Goal: Information Seeking & Learning: Compare options

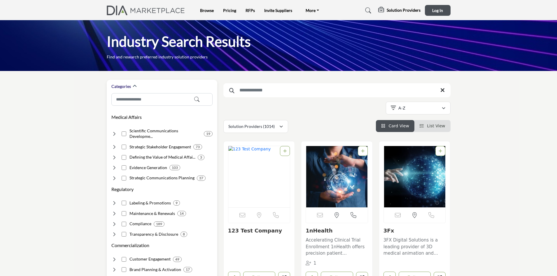
click at [135, 175] on h4 "Strategic Communications Planning" at bounding box center [162, 178] width 65 height 6
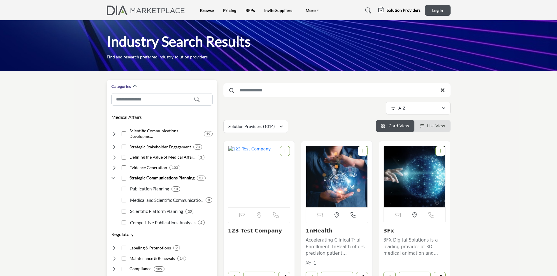
click at [134, 185] on p "Publication Planning" at bounding box center [148, 188] width 41 height 7
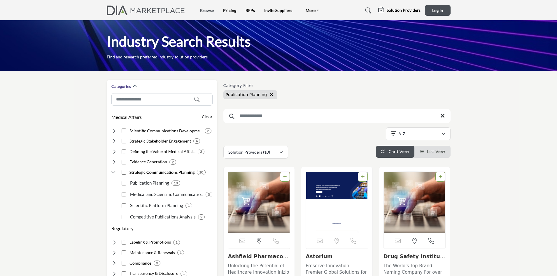
click at [206, 10] on link "Browse" at bounding box center [207, 10] width 14 height 5
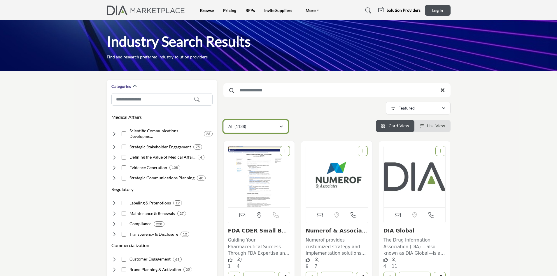
click at [278, 128] on div "All (1138)" at bounding box center [253, 126] width 51 height 7
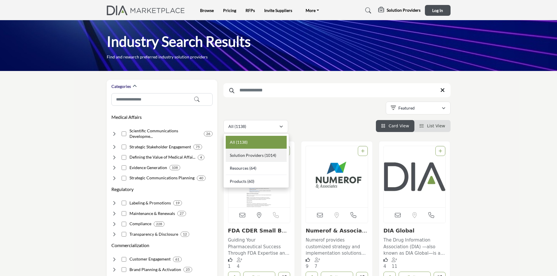
click at [265, 155] on b "(1014)" at bounding box center [271, 155] width 12 height 5
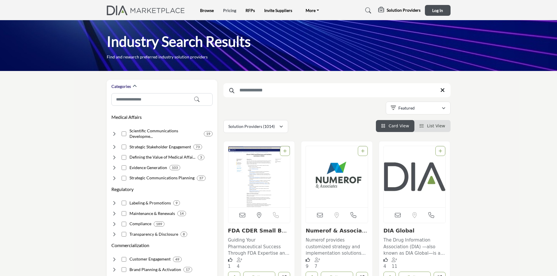
click at [227, 11] on link "Pricing" at bounding box center [229, 10] width 13 height 5
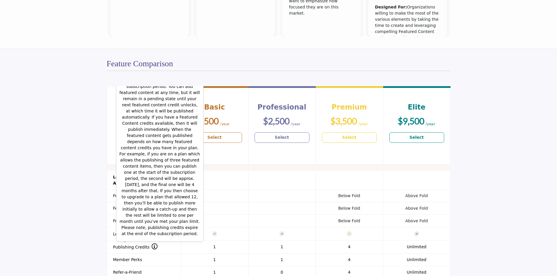
scroll to position [379, 0]
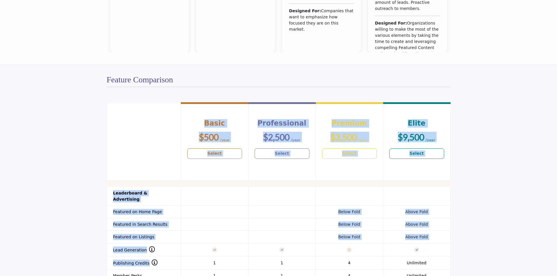
drag, startPoint x: 132, startPoint y: 113, endPoint x: 141, endPoint y: 102, distance: 14.7
click at [141, 102] on div "Header 1 Basic $500" at bounding box center [279, 267] width 344 height 355
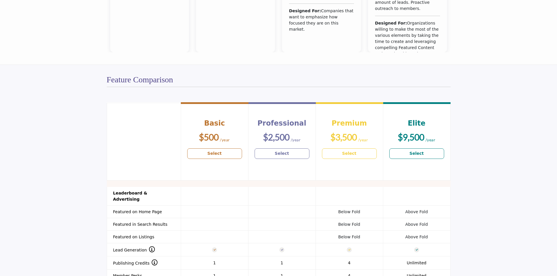
click at [88, 167] on section "Header 1 Basic $500 Select Professional $2,500 Select Premium $3,500 Select" at bounding box center [278, 268] width 557 height 357
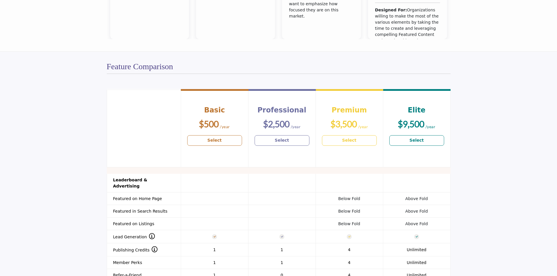
scroll to position [408, 0]
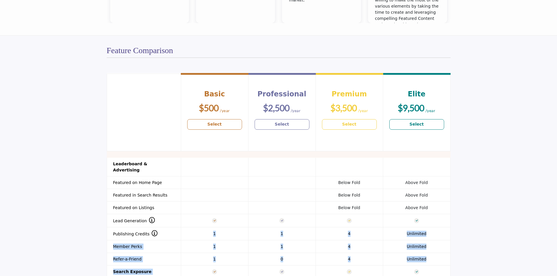
drag, startPoint x: 170, startPoint y: 215, endPoint x: 125, endPoint y: 74, distance: 147.8
click at [125, 74] on div "Header 1 Basic $500 Select Professional $2,500 Select Premium $3,500" at bounding box center [279, 238] width 344 height 331
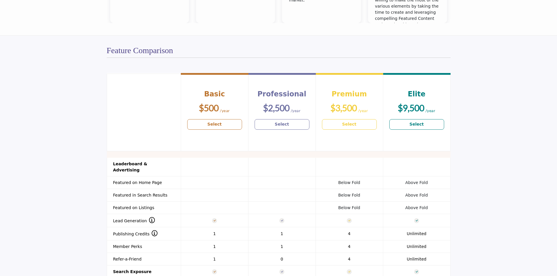
click at [90, 193] on section "Header 1 Basic $500 Select Professional $2,500 Select Premium $3,500 Select" at bounding box center [278, 239] width 557 height 357
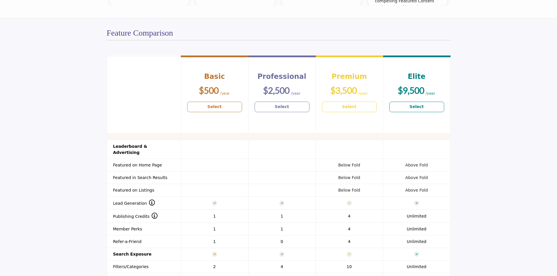
scroll to position [467, 0]
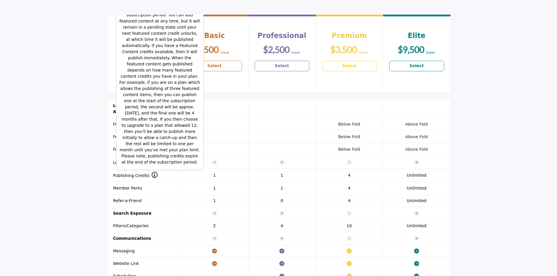
drag, startPoint x: 169, startPoint y: 156, endPoint x: 123, endPoint y: 17, distance: 146.9
click at [123, 17] on p "Publishing of featured content is throttled over the course of the subscription…" at bounding box center [159, 82] width 81 height 165
copy p "Publishing of featured content is throttled over the course of the subscription…"
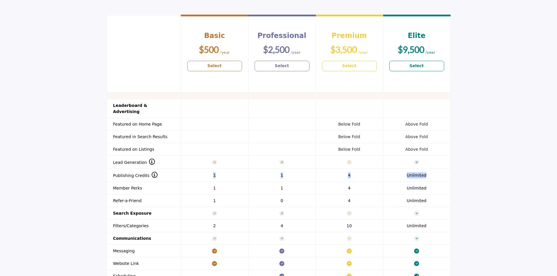
drag, startPoint x: 207, startPoint y: 169, endPoint x: 430, endPoint y: 170, distance: 222.9
click at [430, 170] on tr "Publishing Credits 1 1 4 Unlimited" at bounding box center [279, 175] width 344 height 13
copy tr "1 Publish up to [1] pieces of Featured Content which will be published no soone…"
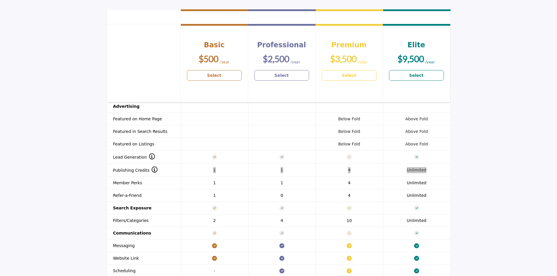
scroll to position [438, 0]
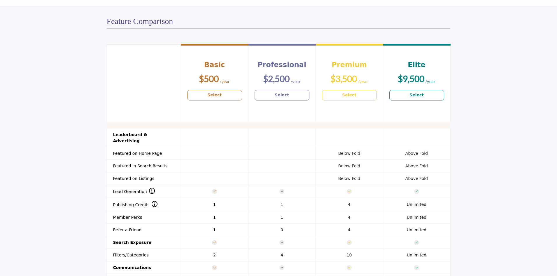
click at [77, 183] on section "Header 1 Basic $500 Select Professional $2,500 Select Premium $3,500 Select" at bounding box center [278, 210] width 557 height 357
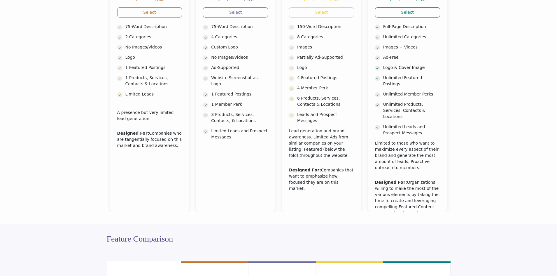
scroll to position [204, 0]
